Goal: Information Seeking & Learning: Learn about a topic

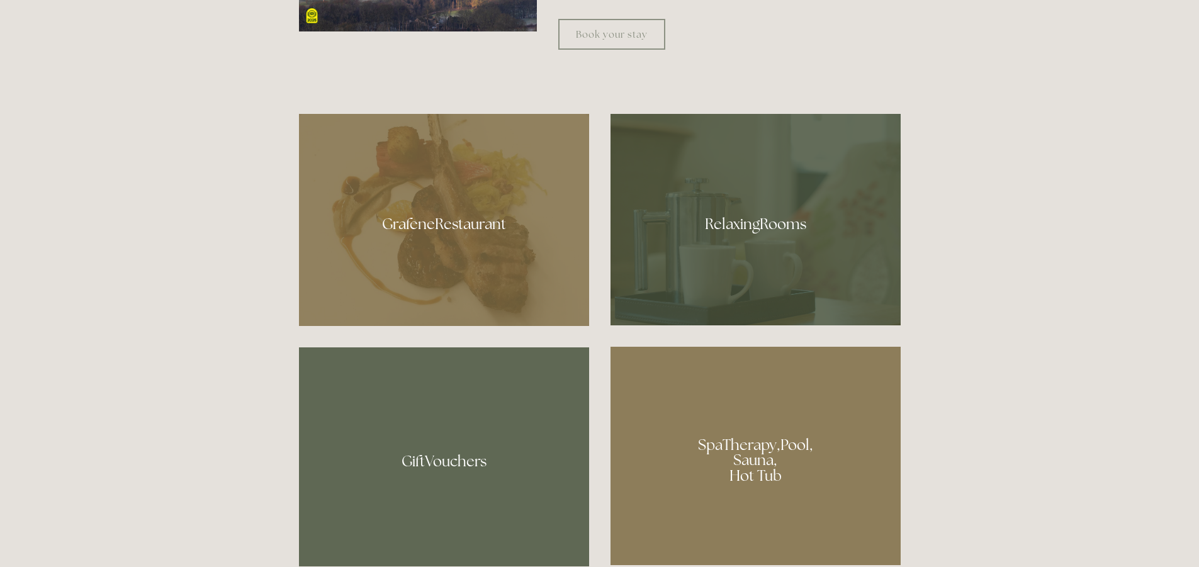
scroll to position [755, 0]
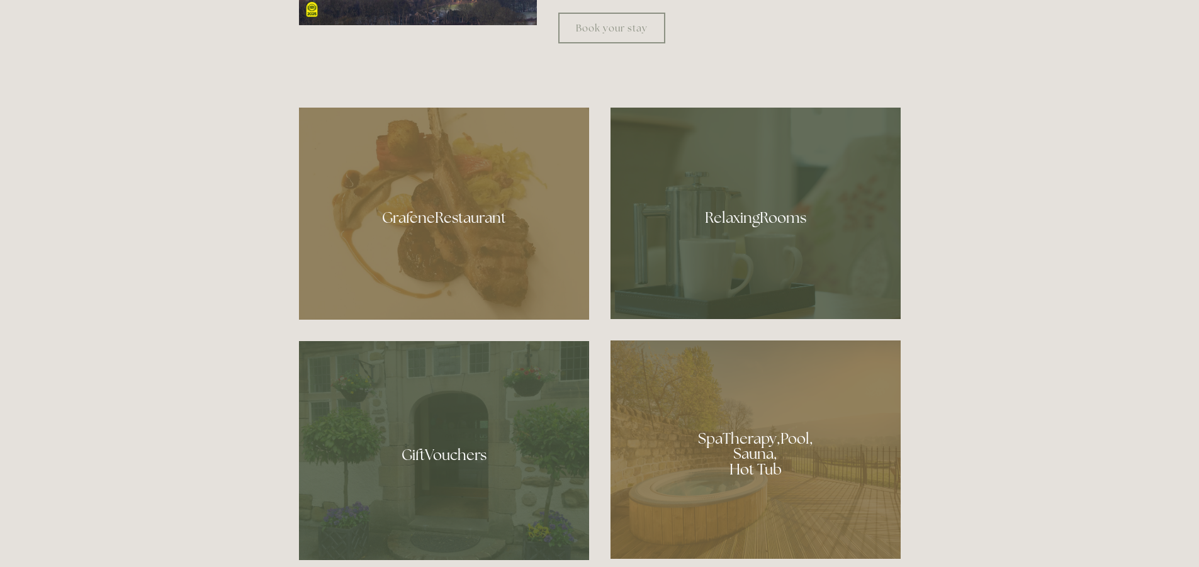
click at [464, 226] on div at bounding box center [444, 214] width 290 height 212
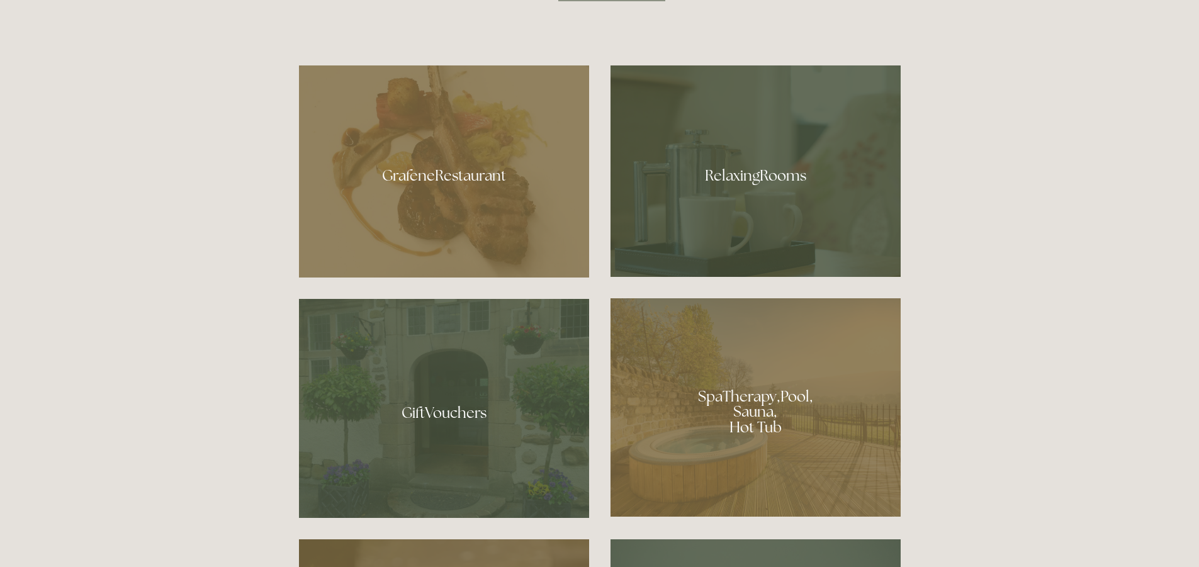
scroll to position [818, 0]
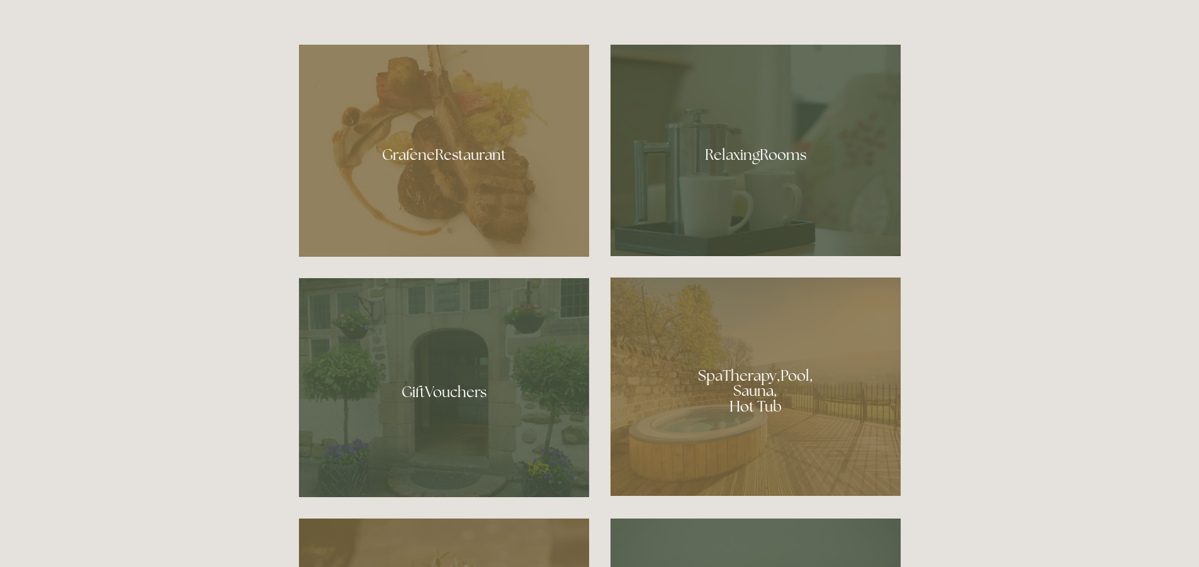
click at [713, 195] on div at bounding box center [756, 151] width 290 height 212
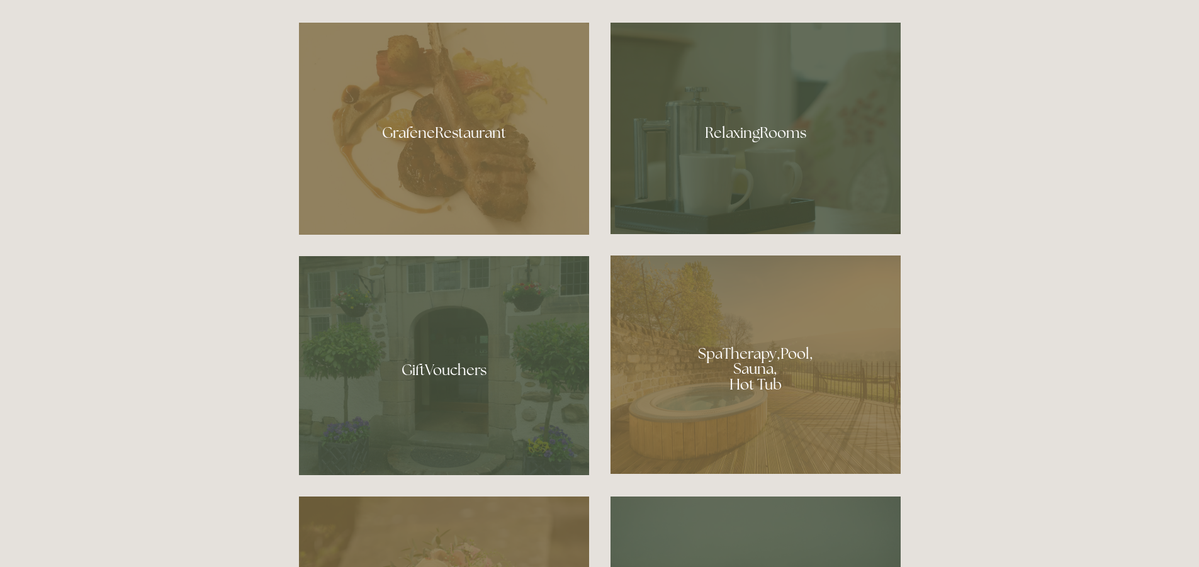
scroll to position [1070, 0]
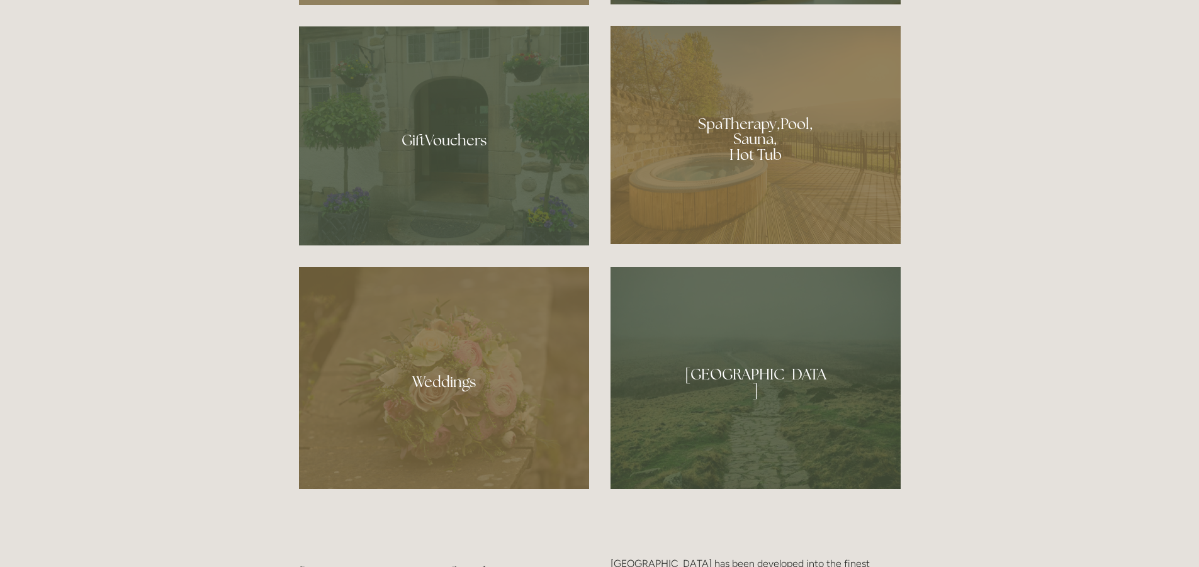
click at [823, 383] on div at bounding box center [756, 378] width 290 height 222
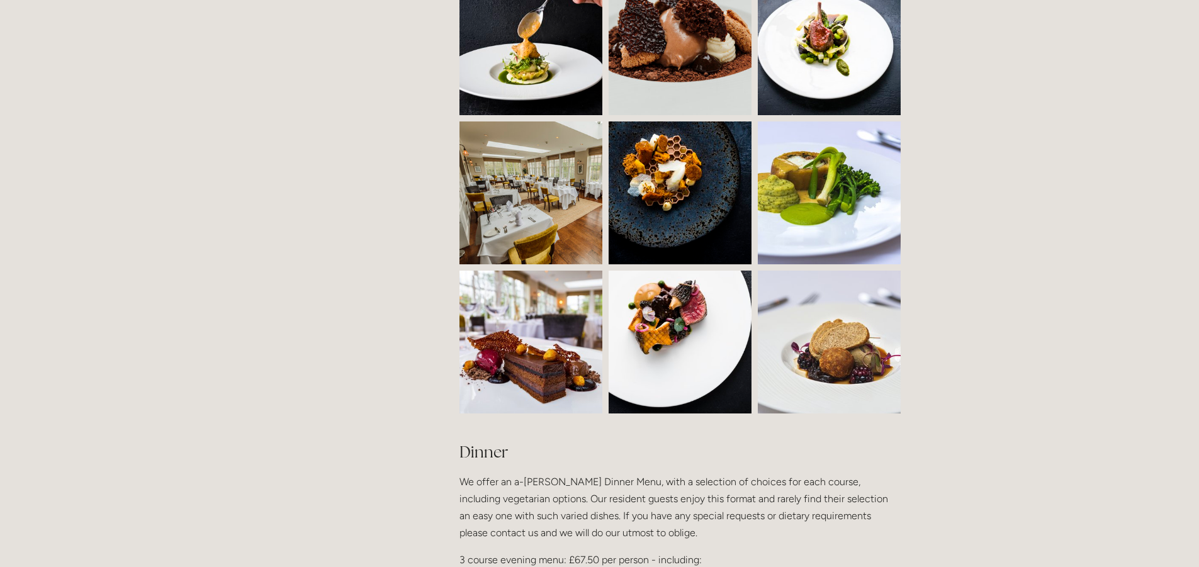
scroll to position [1196, 0]
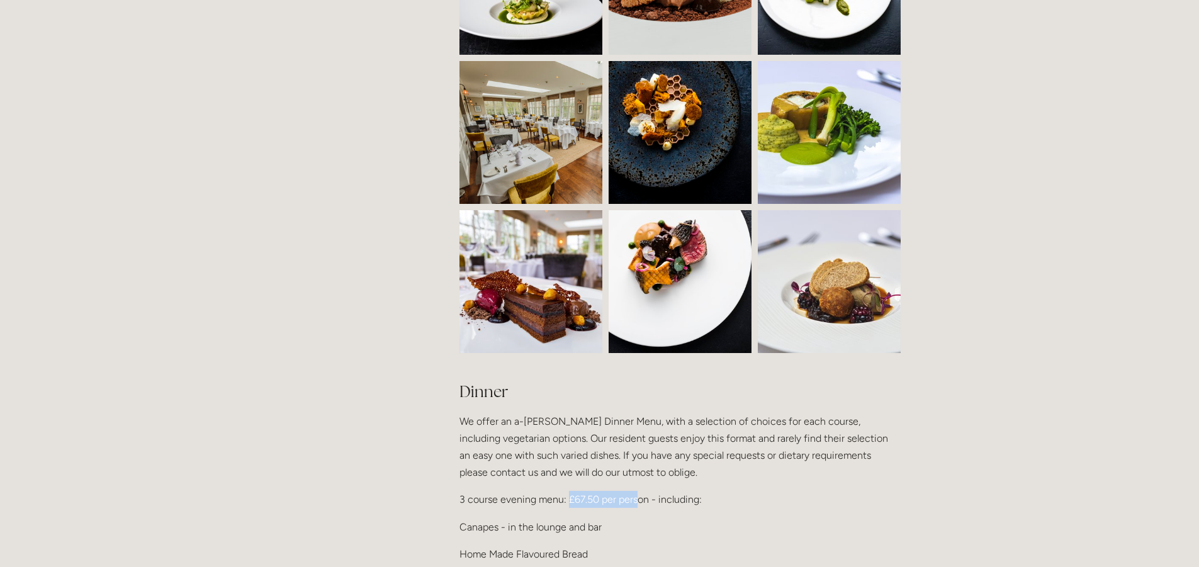
drag, startPoint x: 567, startPoint y: 481, endPoint x: 637, endPoint y: 482, distance: 69.9
click at [637, 491] on p "3 course evening menu: £67.50 per person - including:" at bounding box center [680, 499] width 441 height 17
drag, startPoint x: 565, startPoint y: 482, endPoint x: 610, endPoint y: 482, distance: 45.3
click at [610, 491] on p "3 course evening menu: £67.50 per person - including:" at bounding box center [680, 499] width 441 height 17
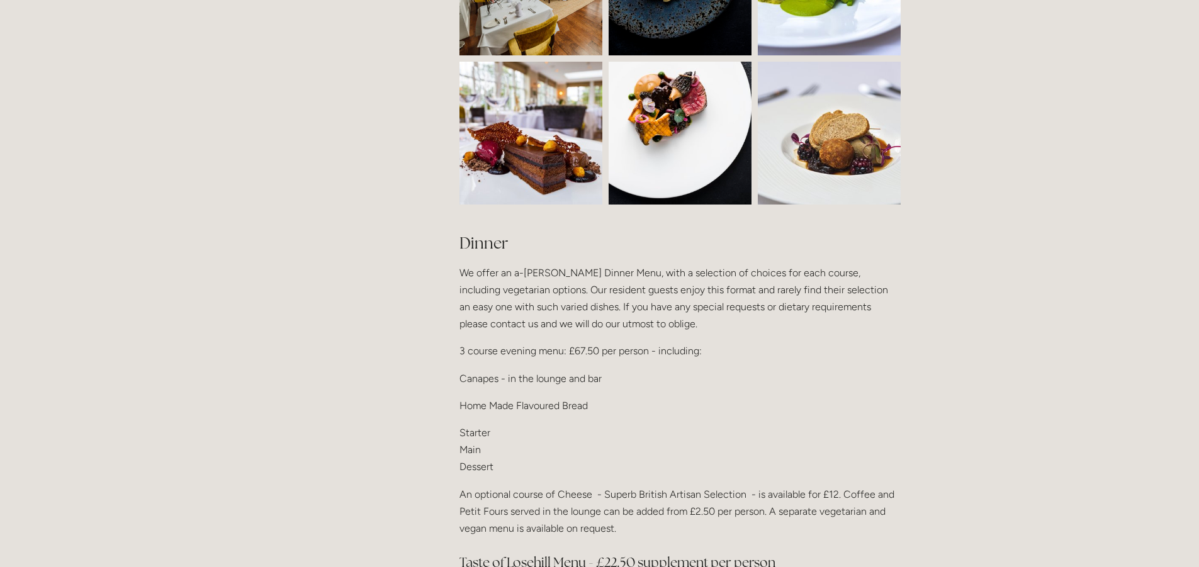
scroll to position [1322, 0]
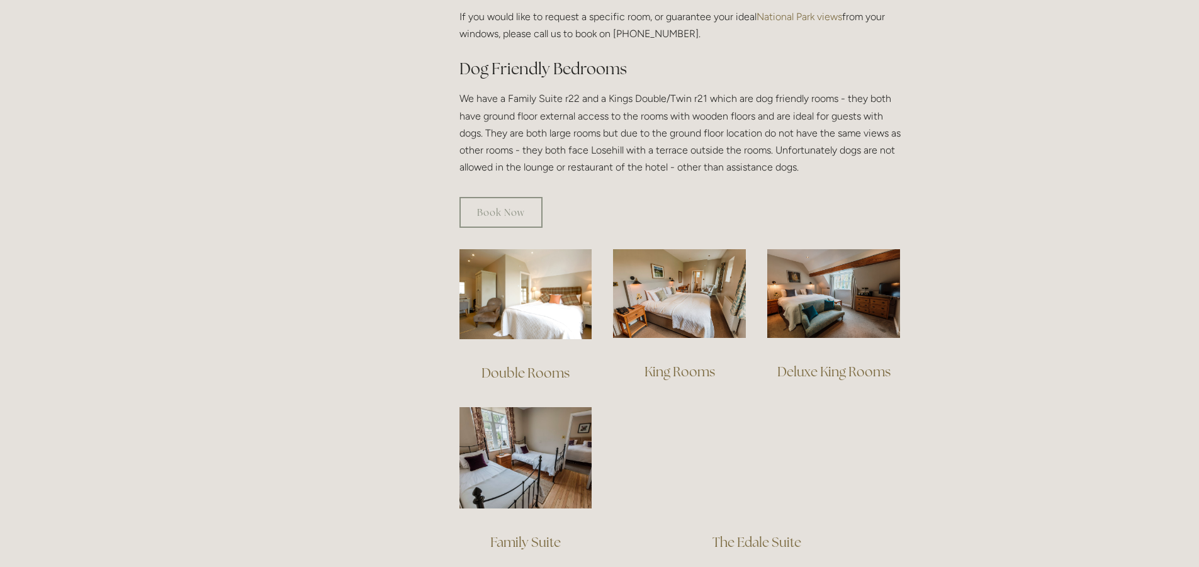
scroll to position [755, 0]
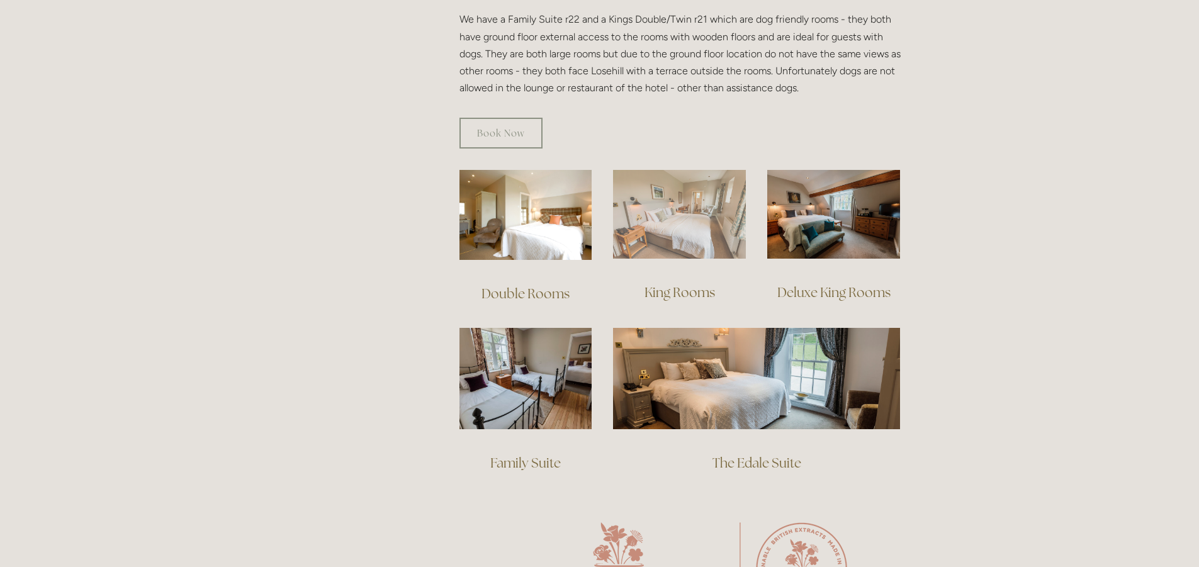
click at [662, 219] on img at bounding box center [679, 214] width 133 height 89
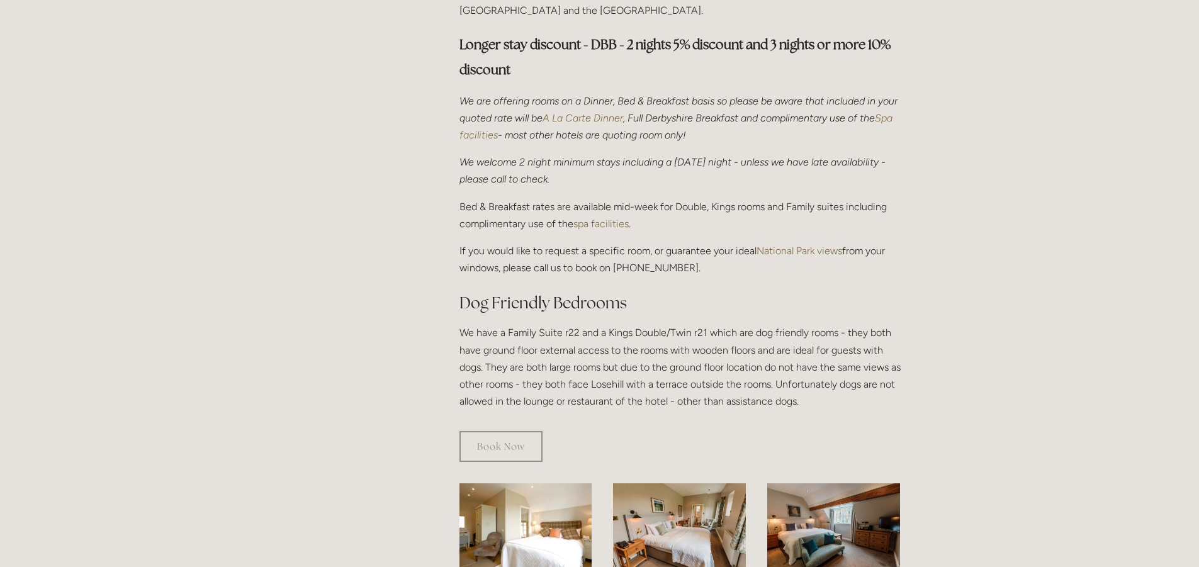
scroll to position [252, 0]
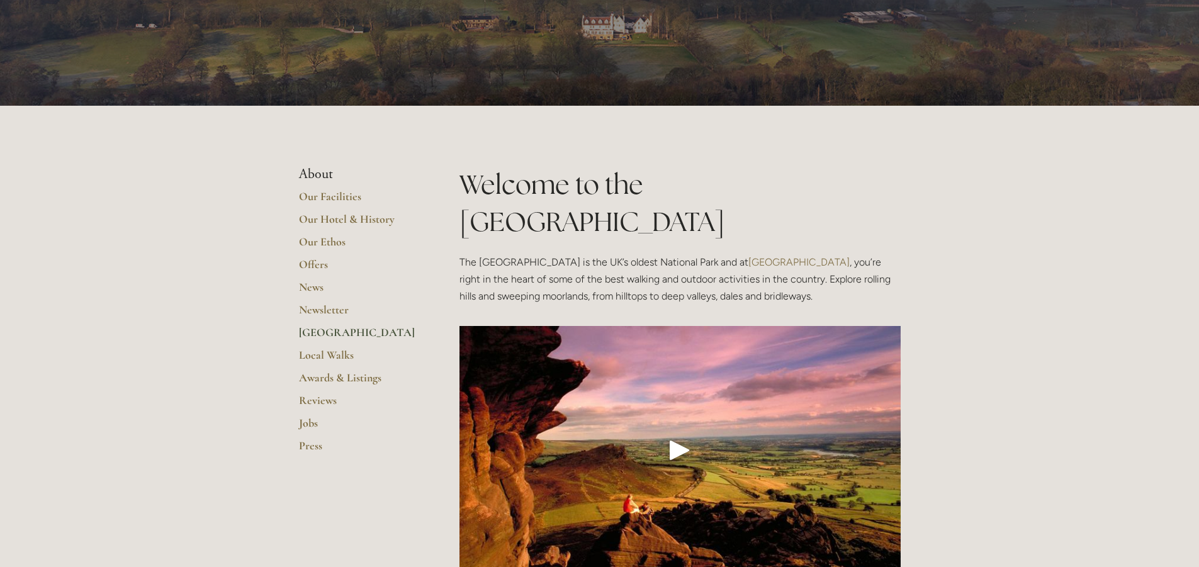
scroll to position [252, 0]
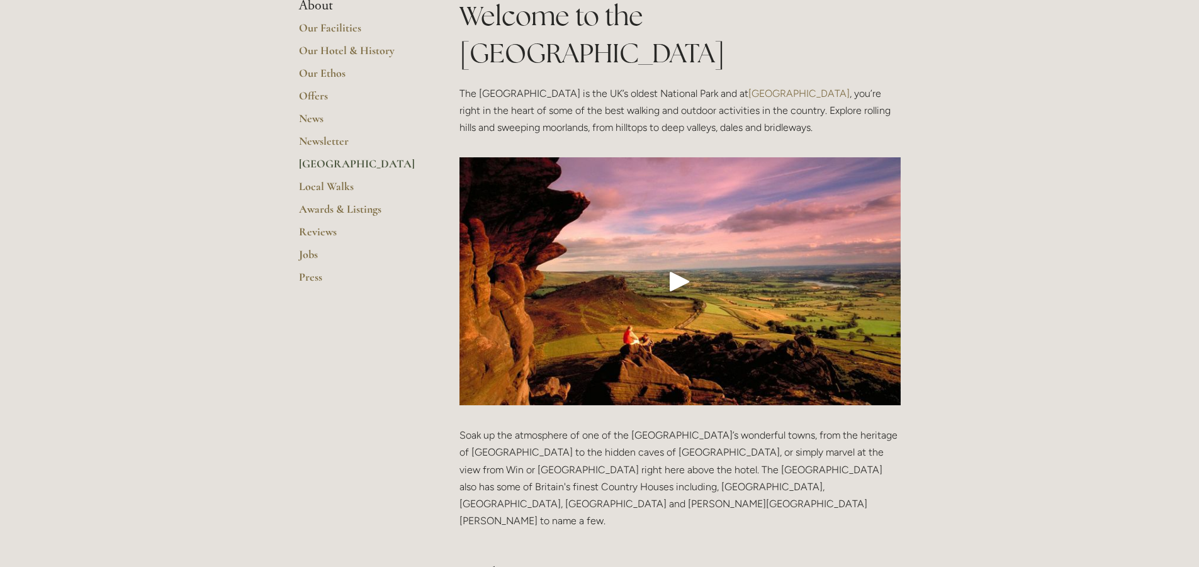
click at [670, 266] on div "Play" at bounding box center [680, 281] width 30 height 30
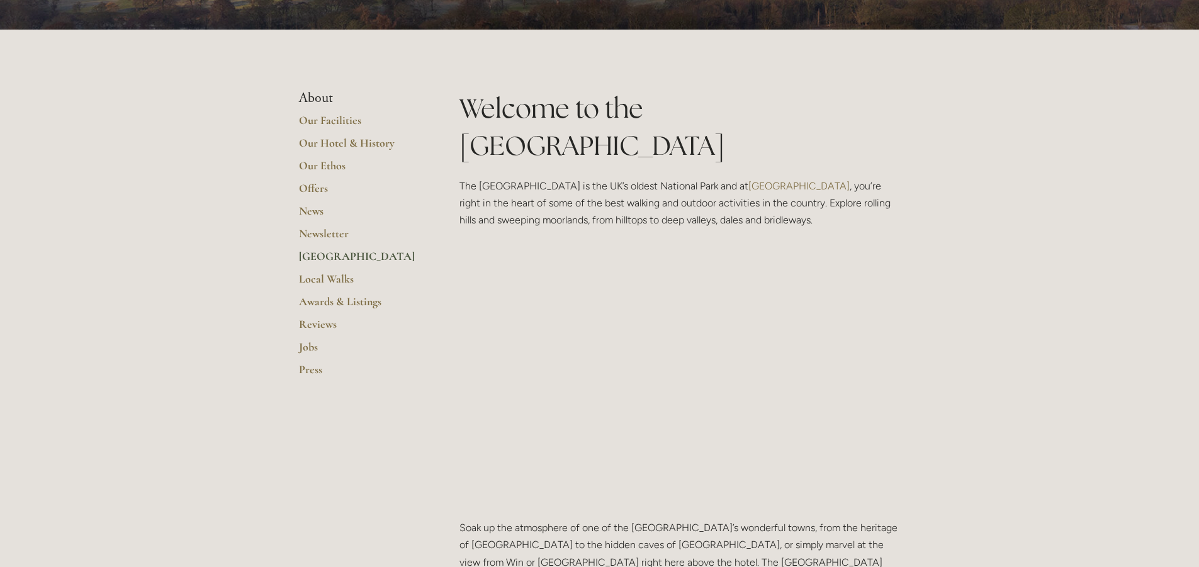
scroll to position [0, 0]
